Goal: Task Accomplishment & Management: Manage account settings

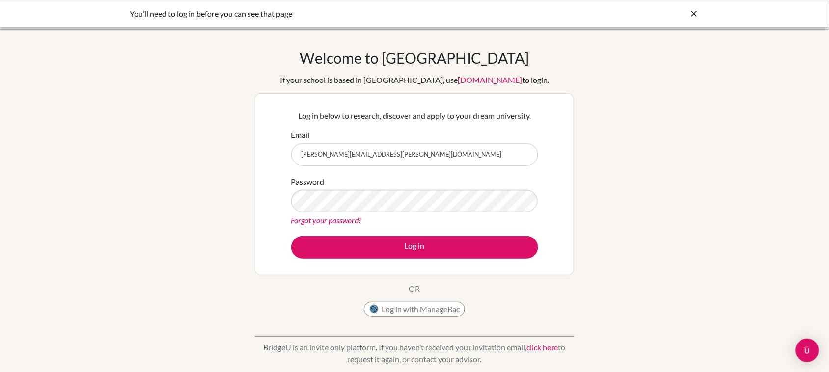
click at [291, 236] on button "Log in" at bounding box center [414, 247] width 247 height 23
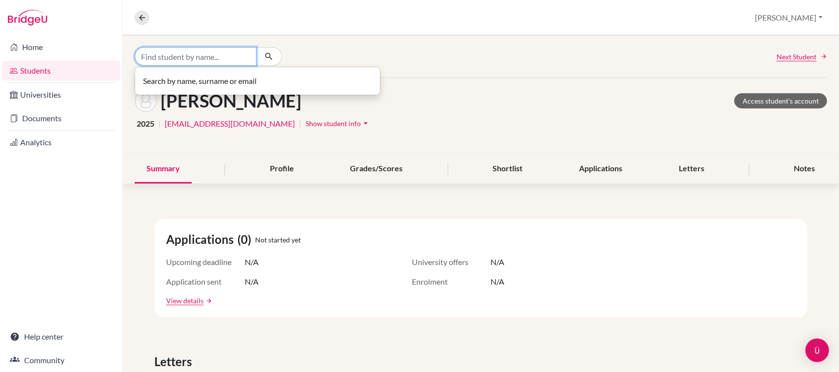
click at [155, 58] on input "Find student by name..." at bounding box center [196, 56] width 122 height 19
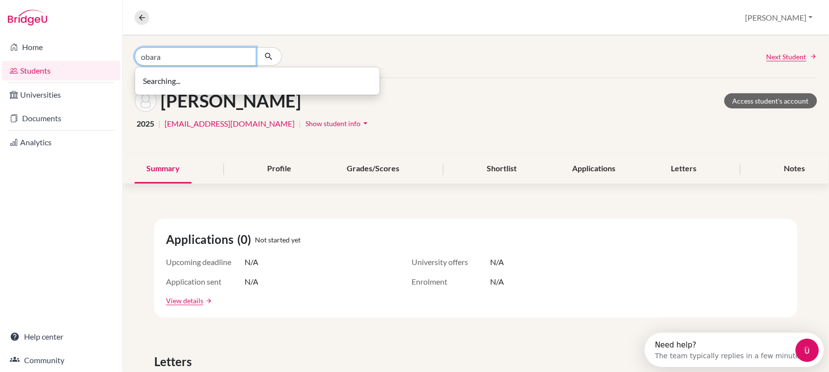
type input "obara"
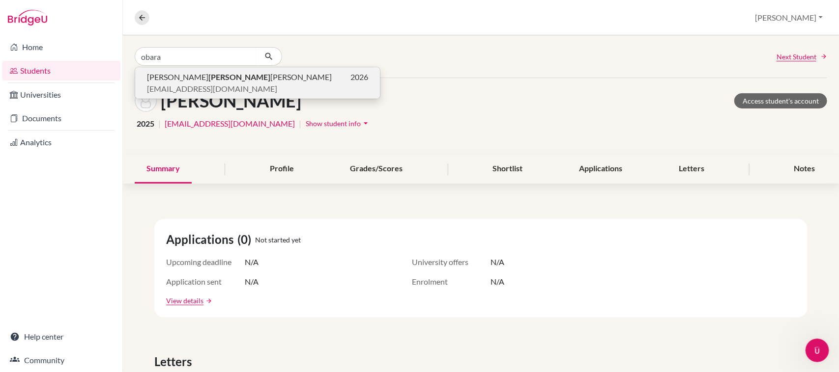
click at [258, 89] on p "[EMAIL_ADDRESS][DOMAIN_NAME]" at bounding box center [257, 89] width 221 height 12
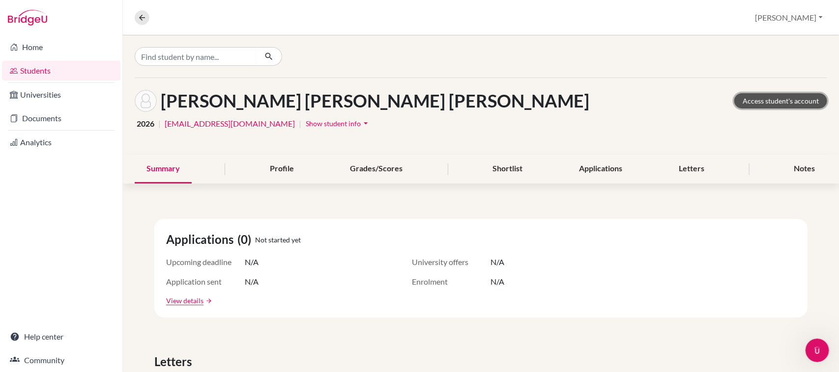
click at [794, 94] on link "Access student's account" at bounding box center [780, 100] width 93 height 15
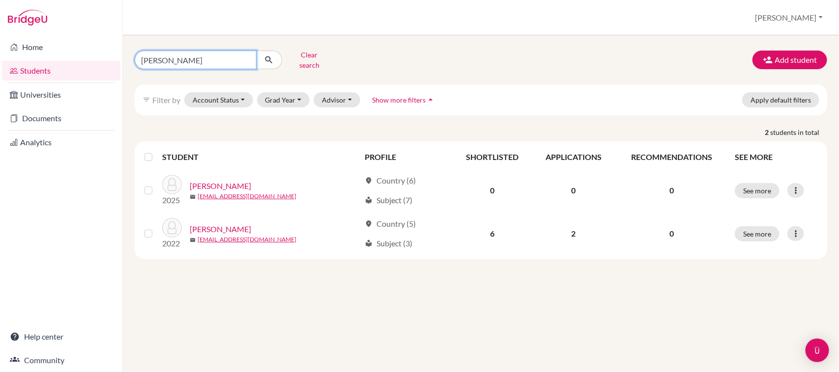
click at [223, 52] on input "taylor" at bounding box center [196, 60] width 122 height 19
type input "t"
type input "obara"
click button "submit" at bounding box center [269, 60] width 26 height 19
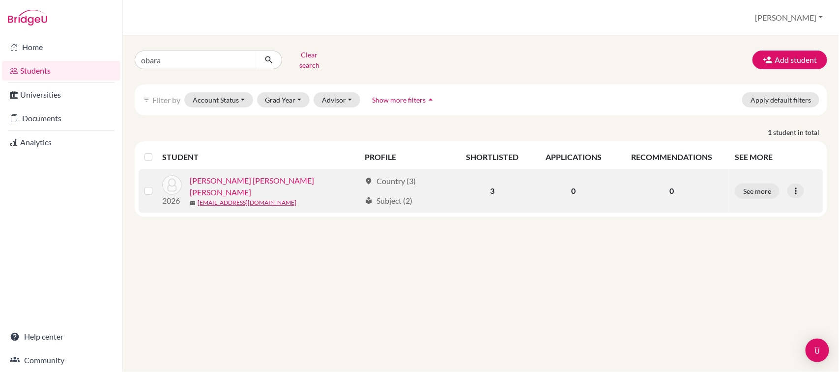
click at [286, 179] on link "OBARA TORRES, AIKO ISABELLA" at bounding box center [275, 187] width 171 height 24
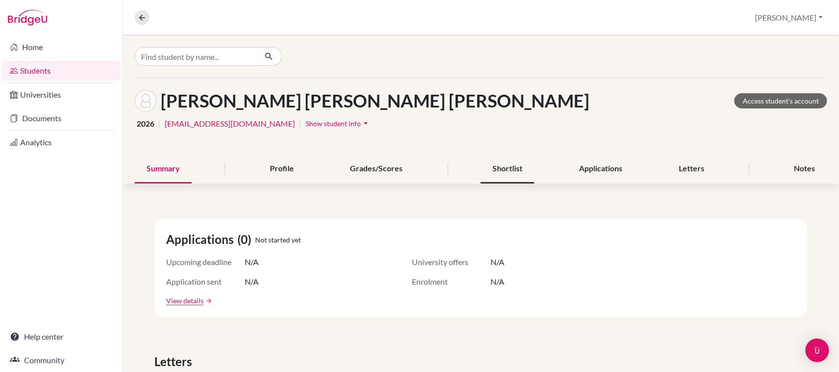
click at [512, 165] on div "Shortlist" at bounding box center [508, 169] width 54 height 29
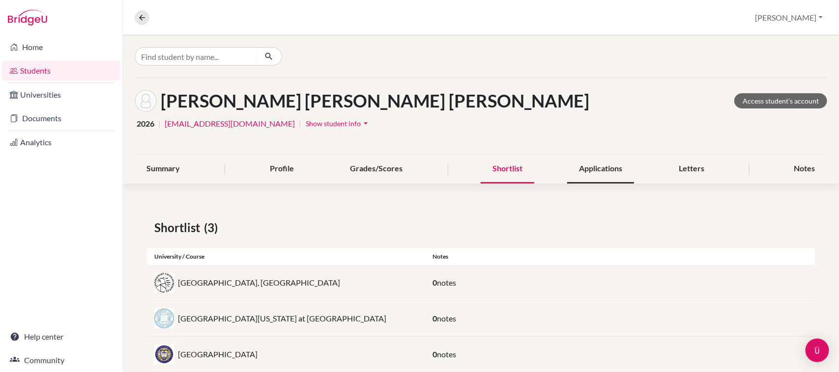
click at [576, 166] on div "Applications" at bounding box center [600, 169] width 67 height 29
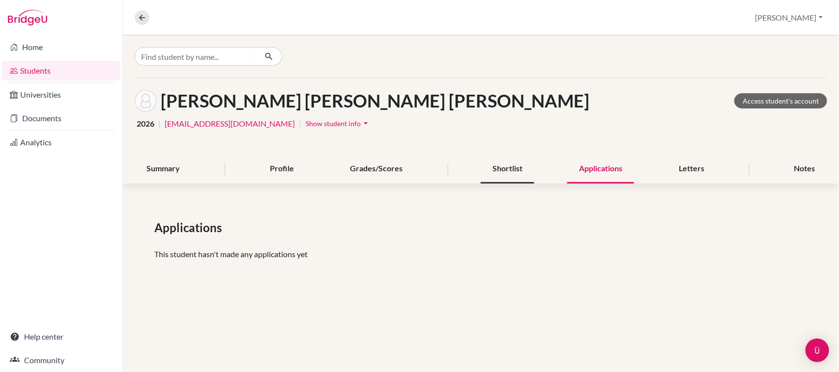
click at [522, 168] on div "Shortlist" at bounding box center [508, 169] width 54 height 29
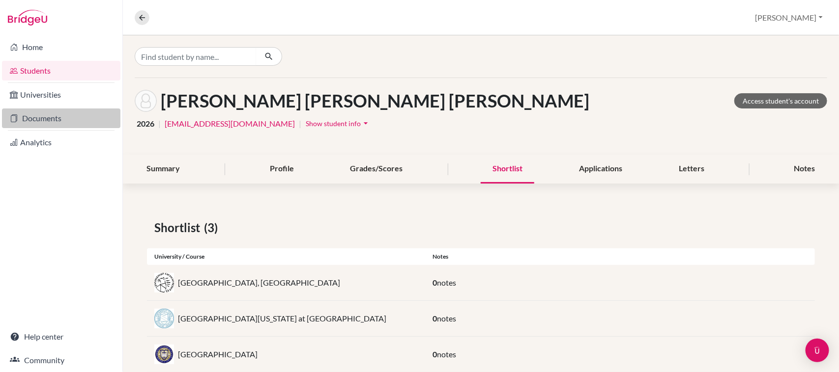
click at [43, 127] on link "Documents" at bounding box center [61, 119] width 118 height 20
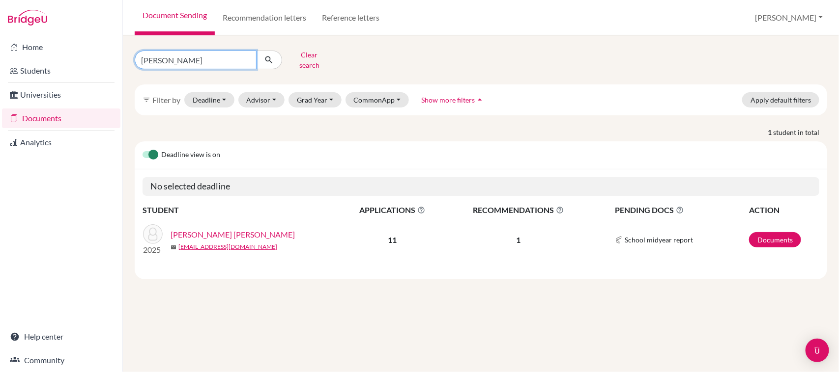
click at [192, 53] on input "olga" at bounding box center [196, 60] width 122 height 19
type input "o"
type input "obara"
click button "submit" at bounding box center [269, 60] width 26 height 19
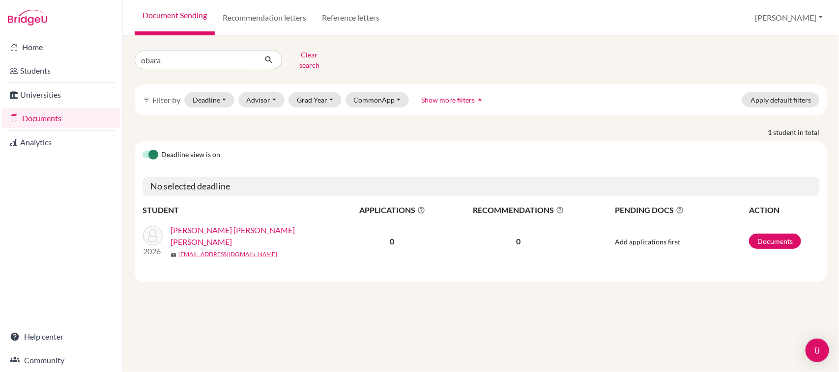
click at [254, 225] on link "[PERSON_NAME] [PERSON_NAME] [PERSON_NAME]" at bounding box center [258, 237] width 175 height 24
click at [260, 227] on link "[PERSON_NAME] [PERSON_NAME] [PERSON_NAME]" at bounding box center [258, 237] width 175 height 24
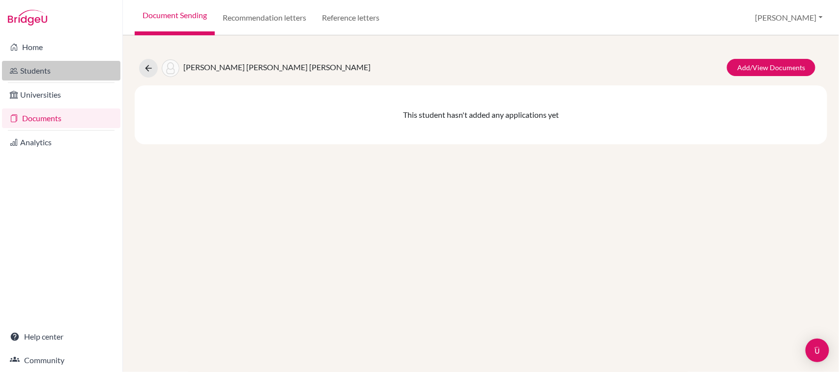
click at [57, 72] on link "Students" at bounding box center [61, 71] width 118 height 20
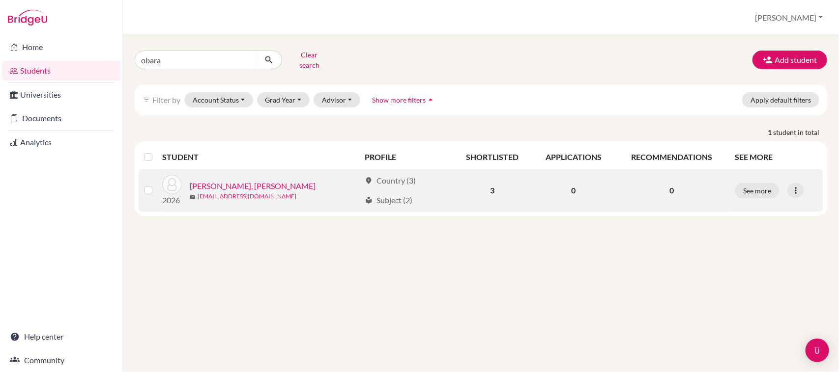
click at [276, 175] on div "2026 [PERSON_NAME], [PERSON_NAME] mail [EMAIL_ADDRESS][DOMAIN_NAME]" at bounding box center [257, 190] width 205 height 31
click at [274, 183] on link "[PERSON_NAME], [PERSON_NAME]" at bounding box center [253, 186] width 126 height 12
